Goal: Task Accomplishment & Management: Use online tool/utility

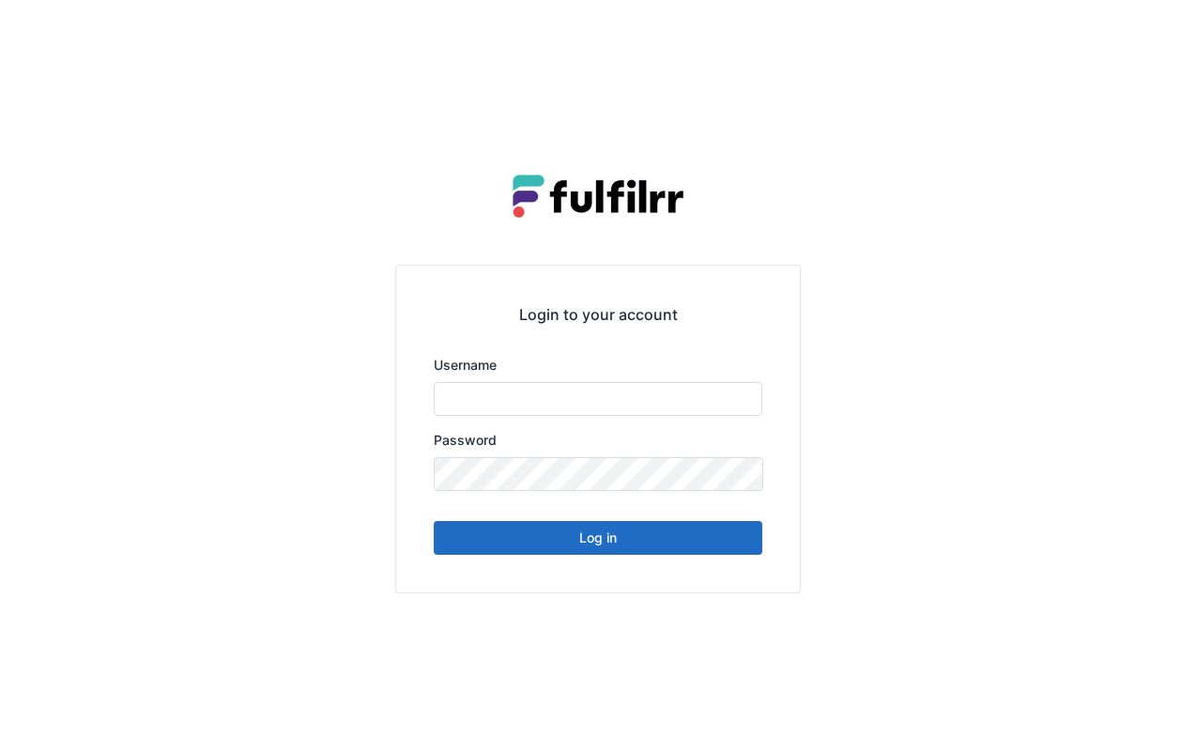
type input "******"
click at [652, 542] on button "Log in" at bounding box center [598, 538] width 329 height 34
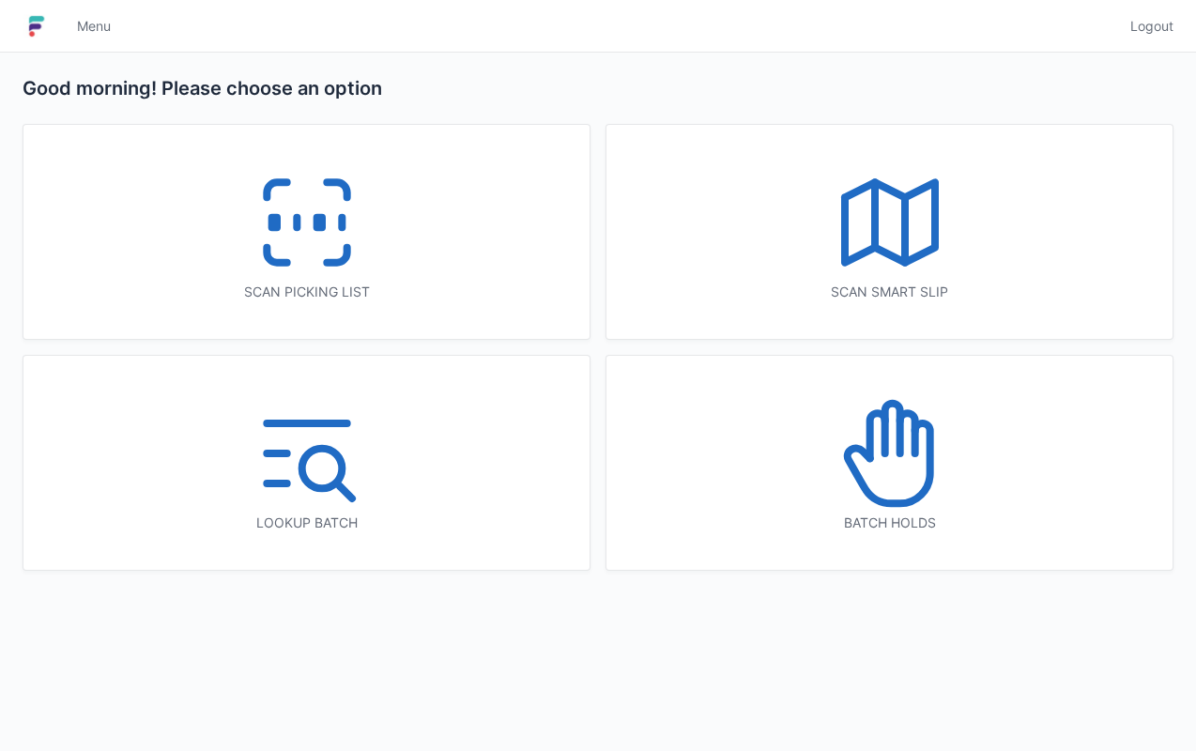
click at [319, 223] on rect at bounding box center [318, 223] width 5 height 10
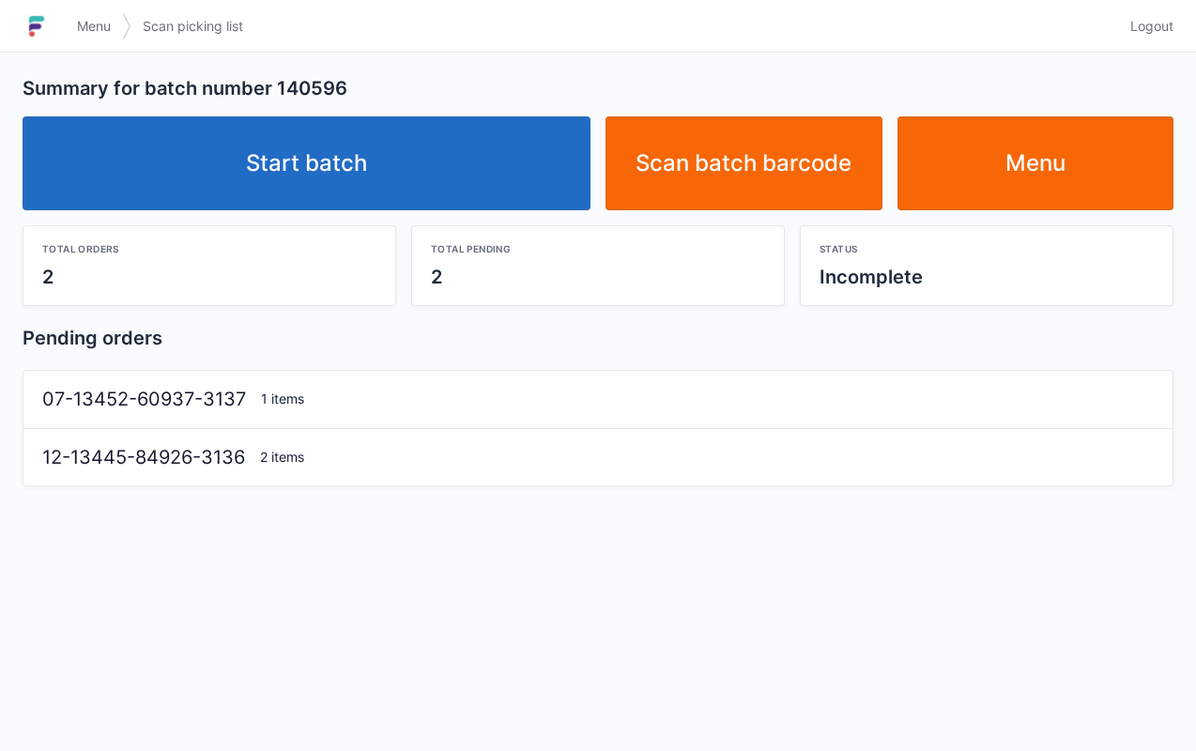
click at [392, 177] on link "Start batch" at bounding box center [307, 163] width 568 height 94
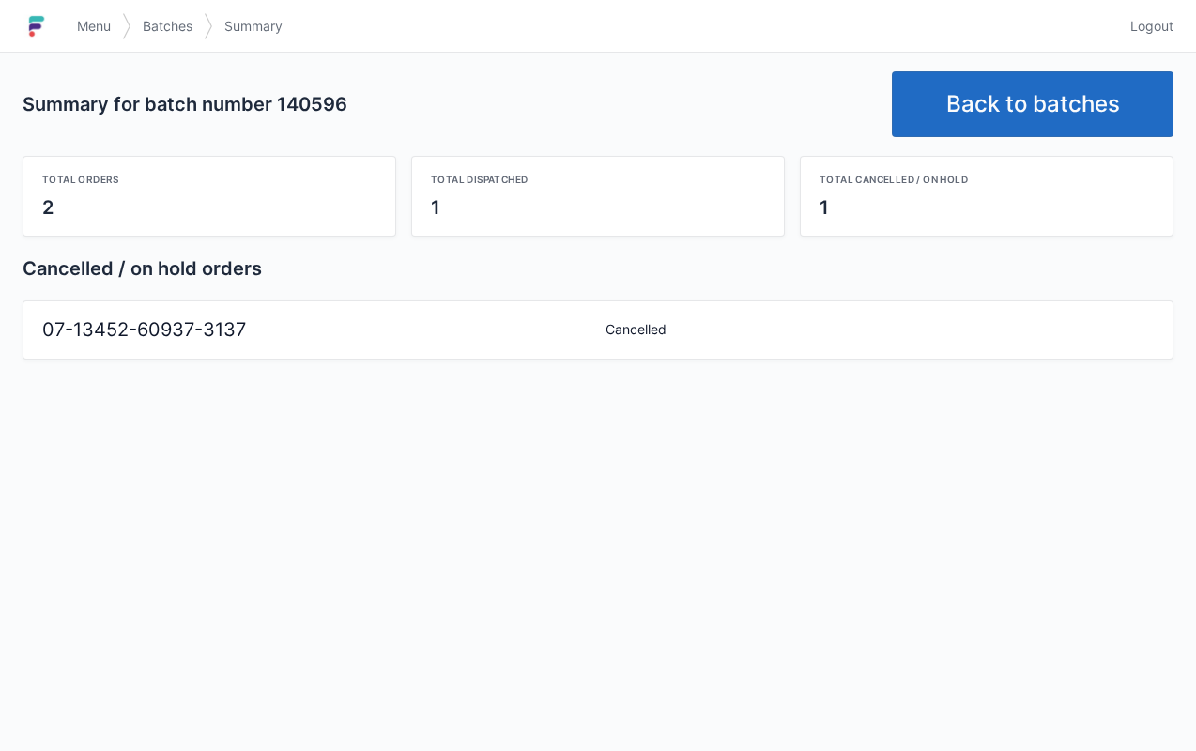
click at [556, 318] on div "07-13452-60937-3137" at bounding box center [316, 329] width 563 height 27
click at [91, 26] on span "Menu" at bounding box center [94, 26] width 34 height 19
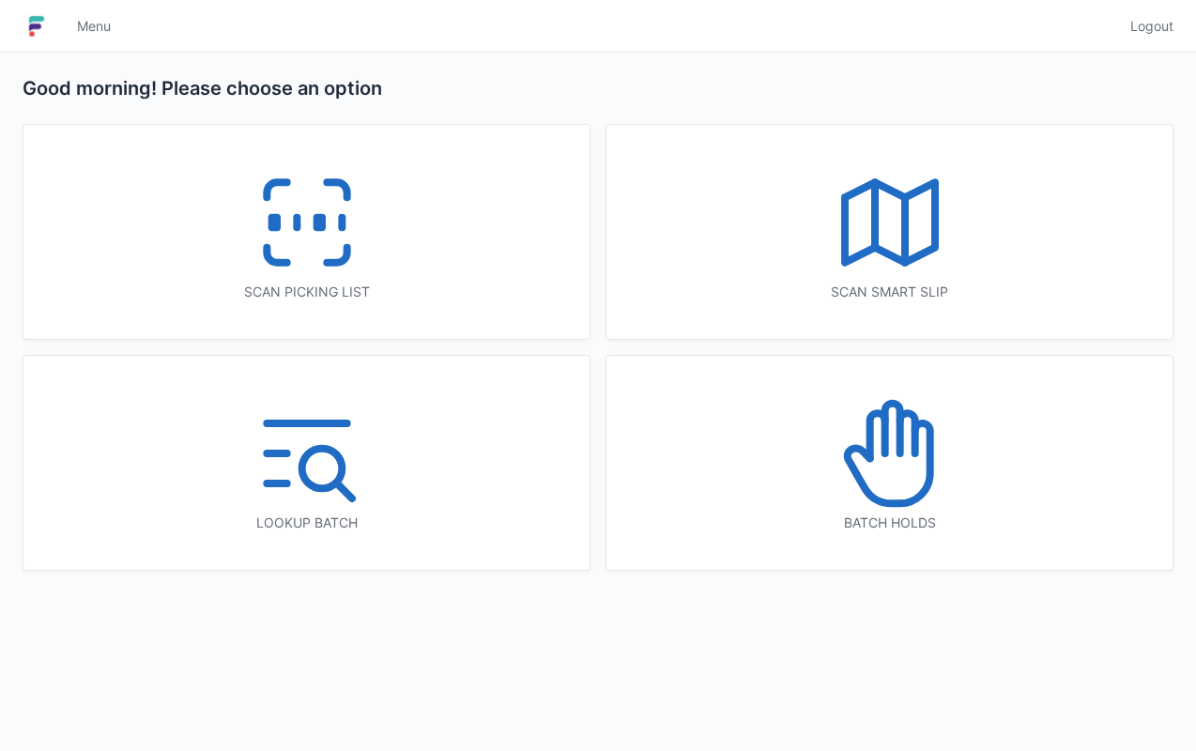
click at [894, 464] on icon at bounding box center [890, 453] width 120 height 120
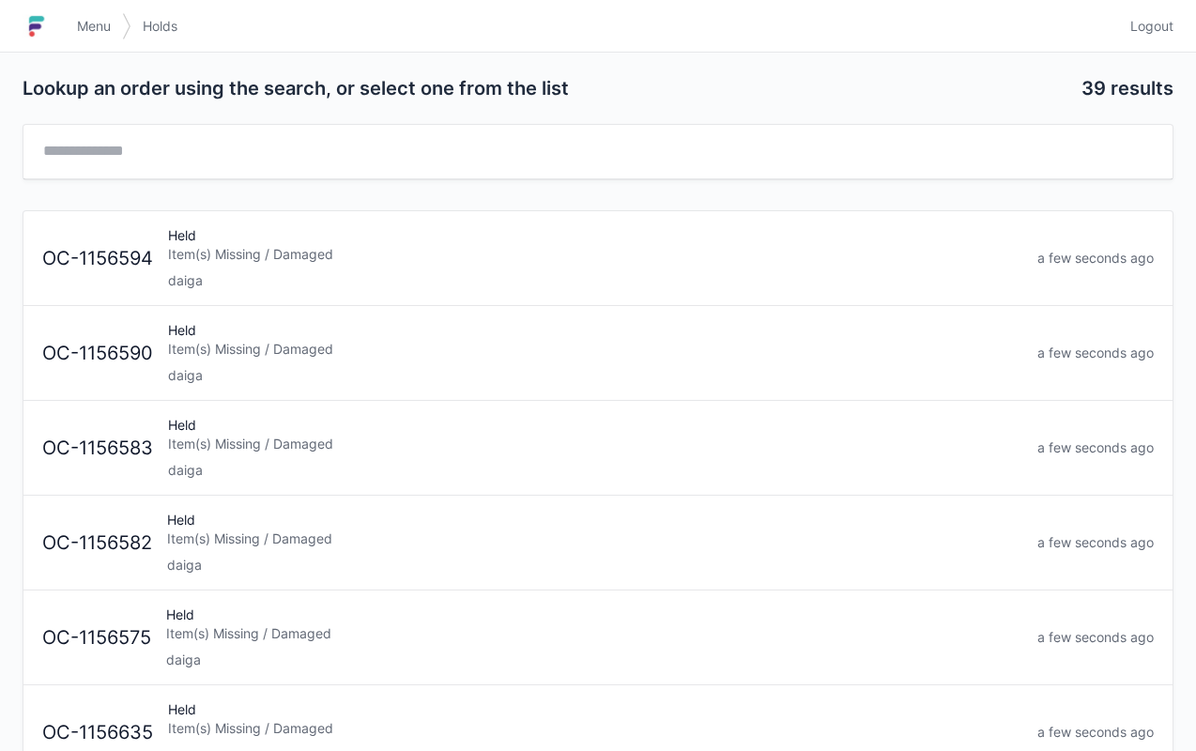
click at [92, 24] on span "Menu" at bounding box center [94, 26] width 34 height 19
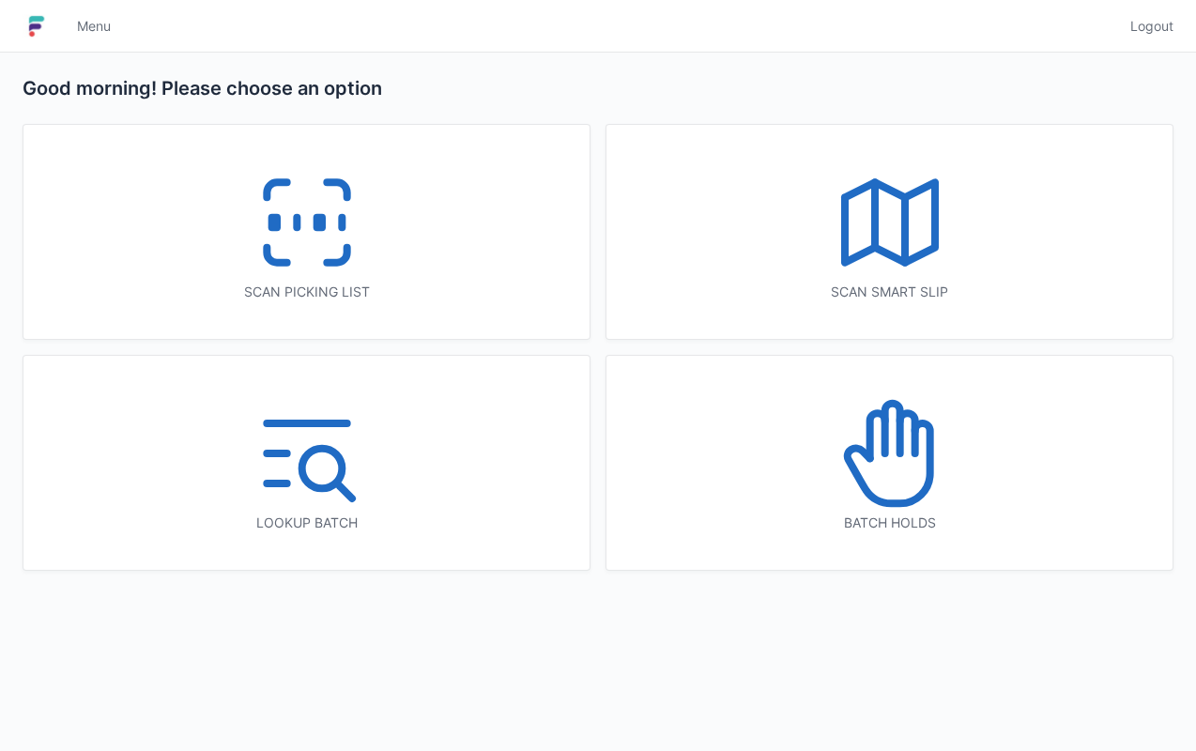
click at [290, 231] on icon at bounding box center [307, 222] width 120 height 120
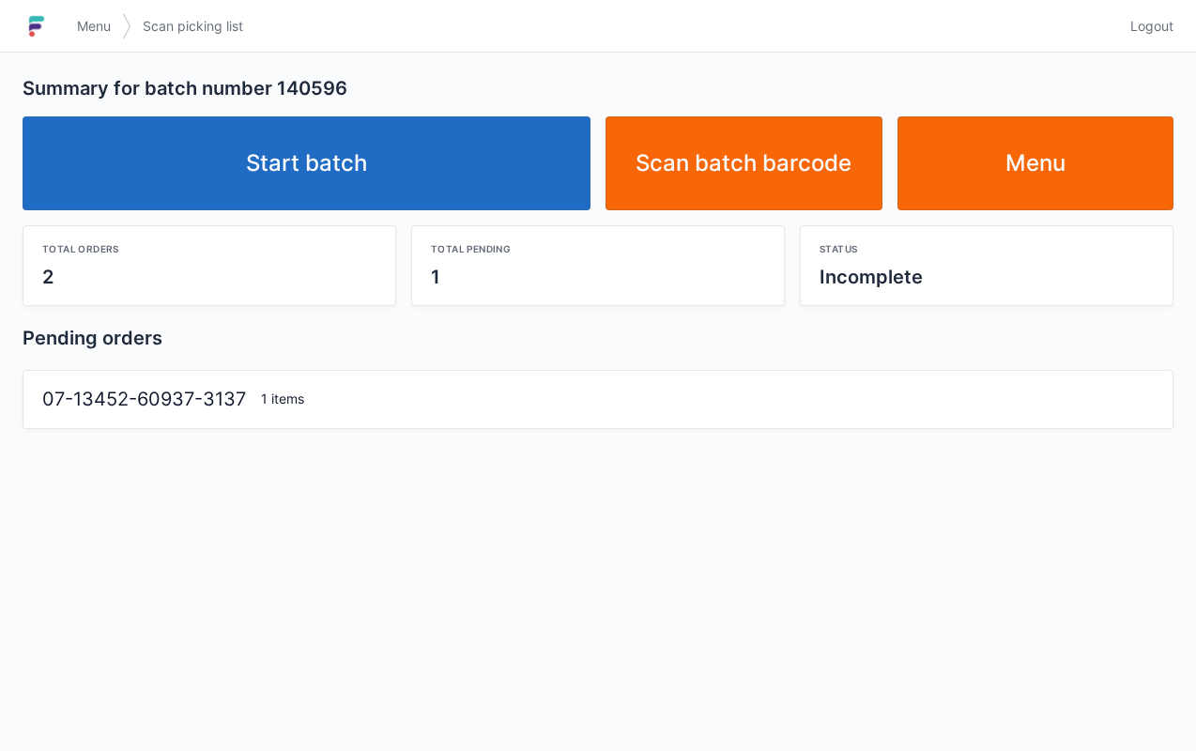
click at [380, 172] on link "Start batch" at bounding box center [307, 163] width 568 height 94
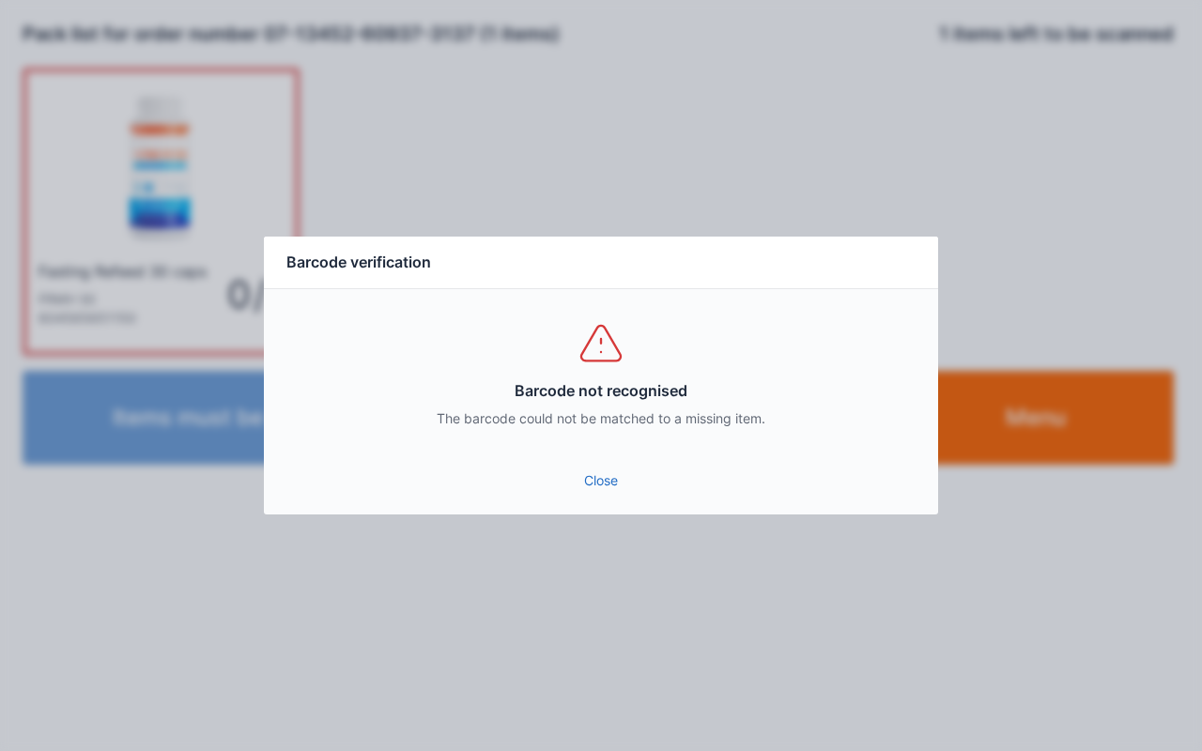
click at [612, 479] on link "Close" at bounding box center [601, 481] width 644 height 34
